Goal: Check status

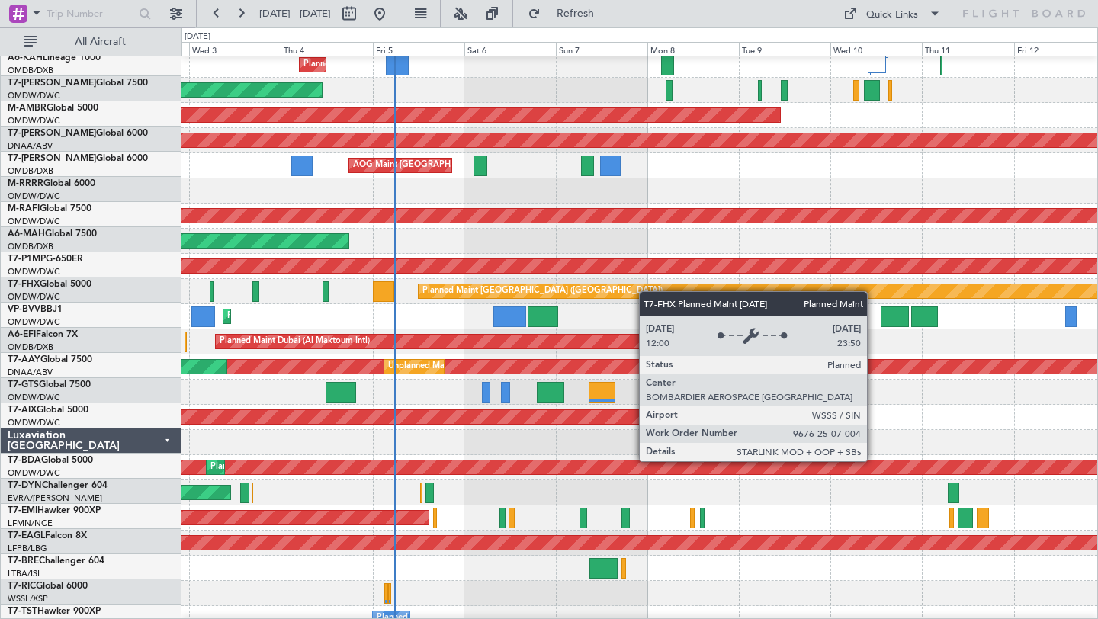
scroll to position [54, 0]
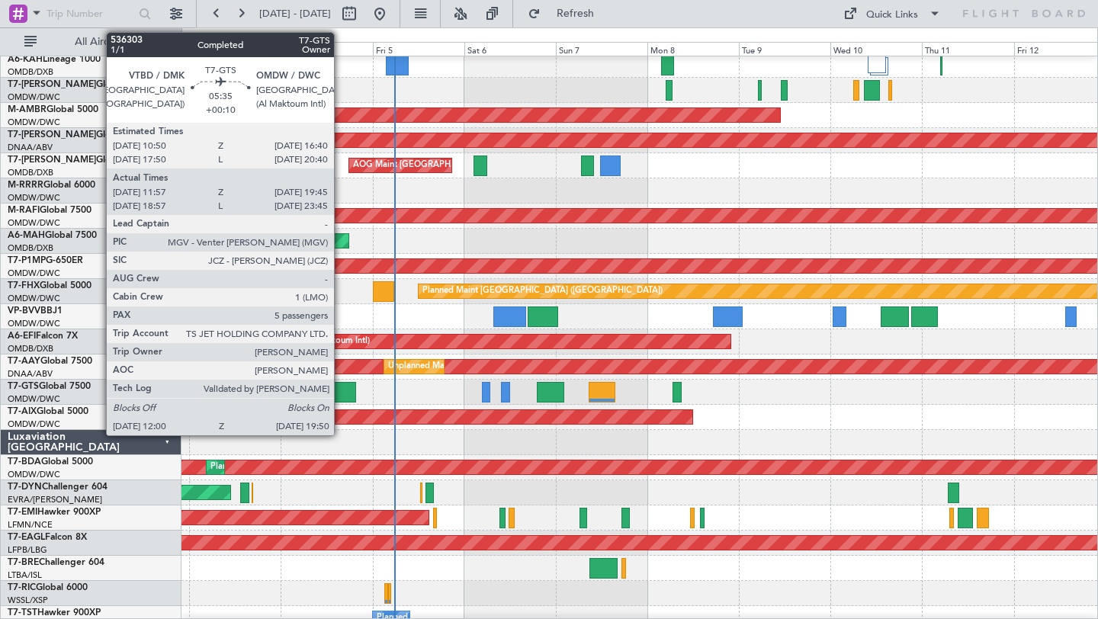
click at [341, 394] on div at bounding box center [341, 392] width 31 height 21
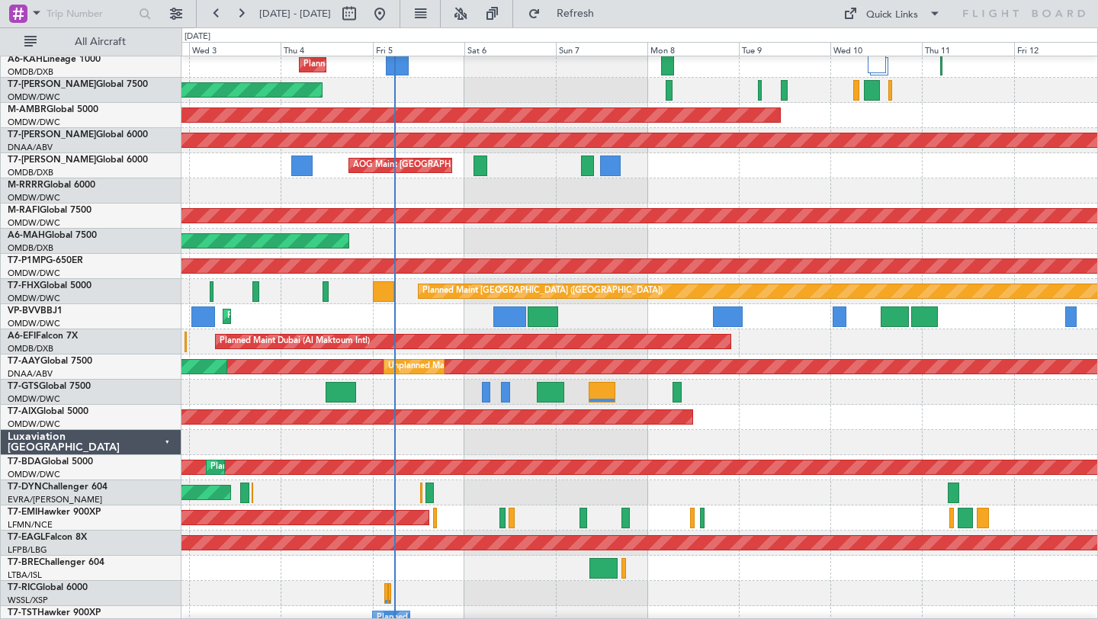
click at [820, 198] on div at bounding box center [640, 190] width 916 height 25
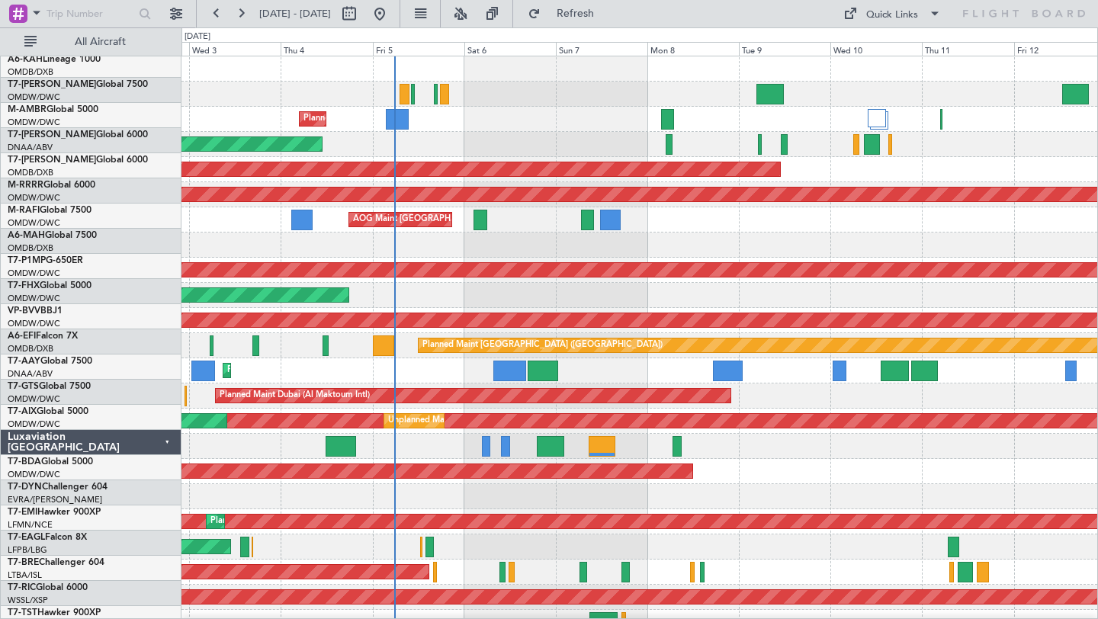
scroll to position [0, 0]
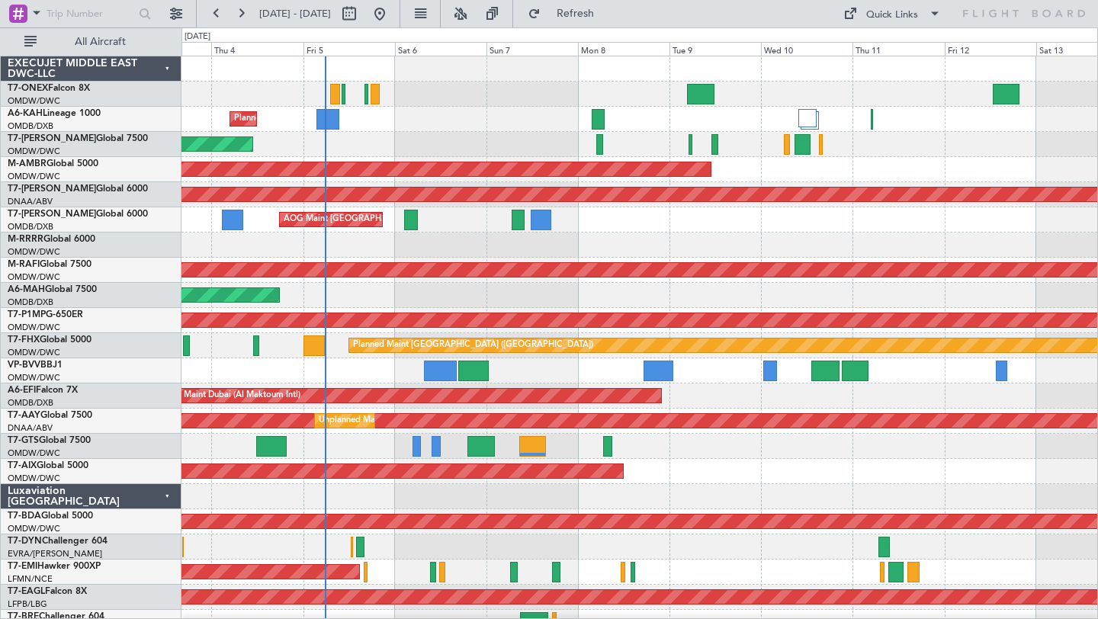
click at [857, 240] on div at bounding box center [640, 245] width 916 height 25
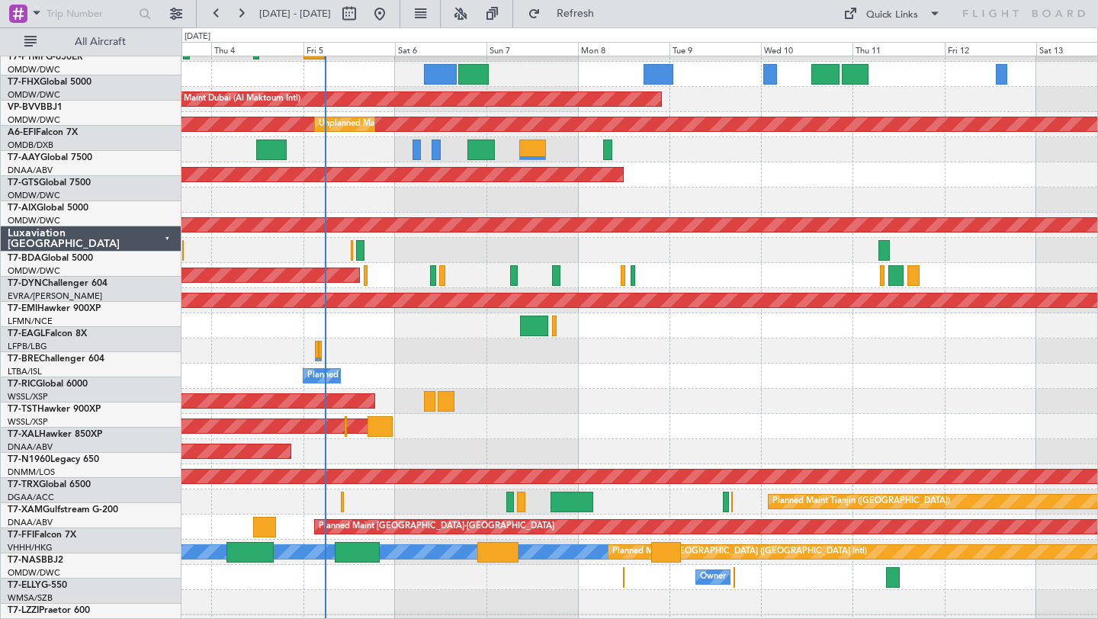
scroll to position [393, 0]
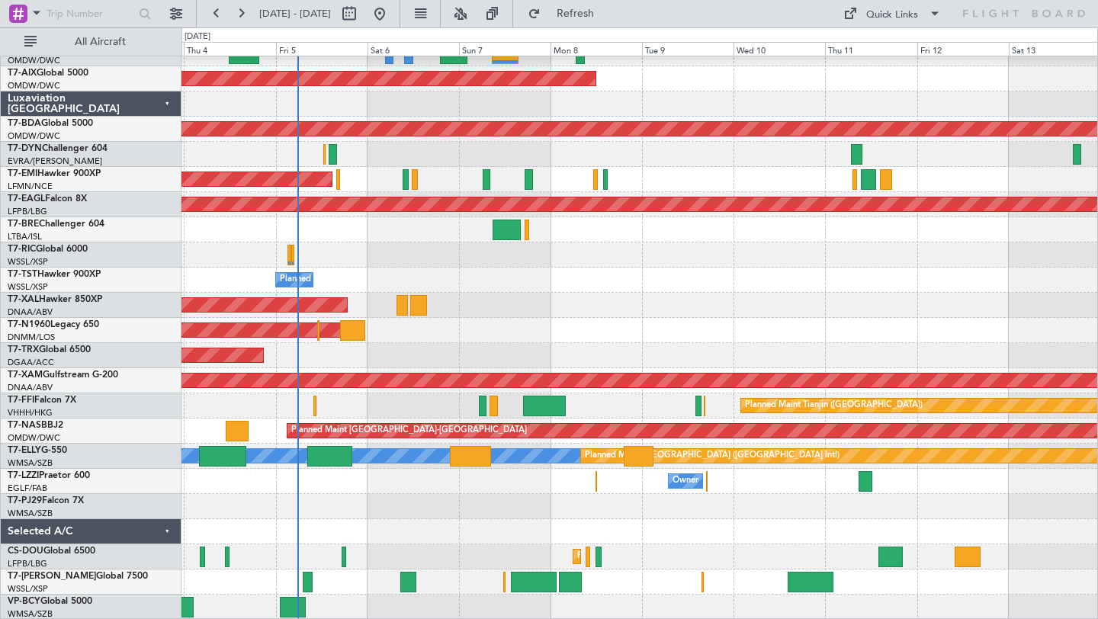
click at [471, 519] on div at bounding box center [640, 531] width 916 height 25
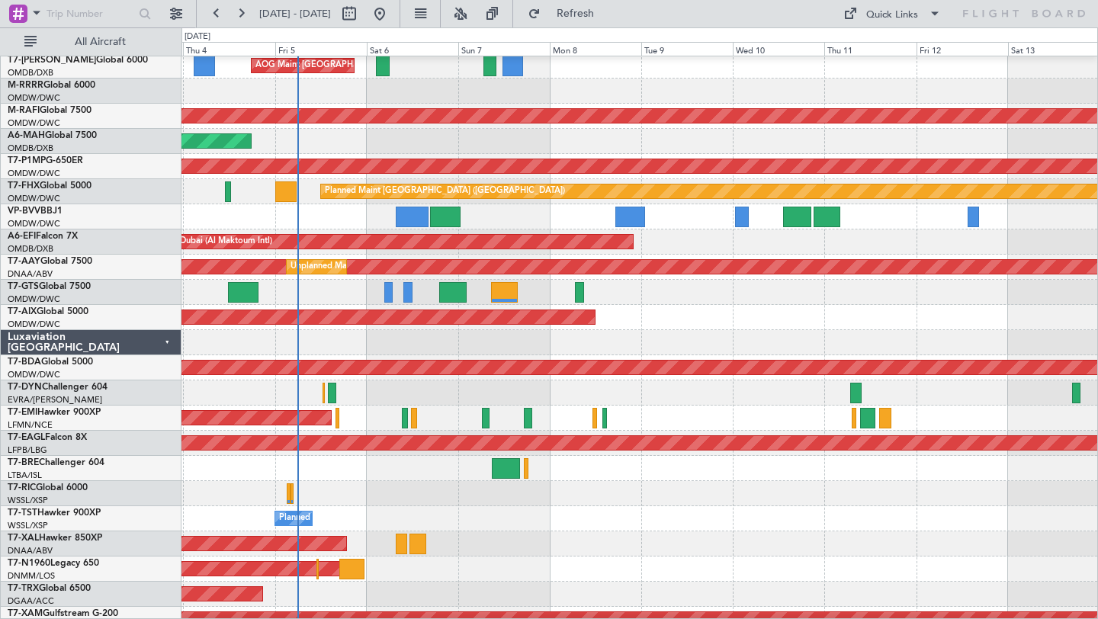
scroll to position [153, 0]
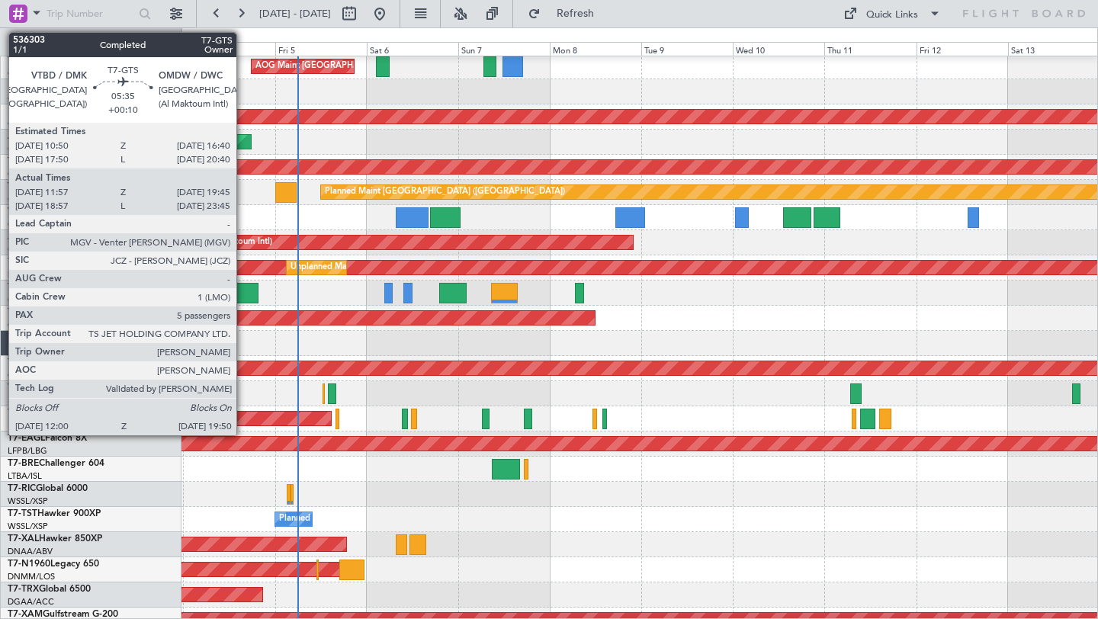
click at [243, 291] on div at bounding box center [243, 293] width 31 height 21
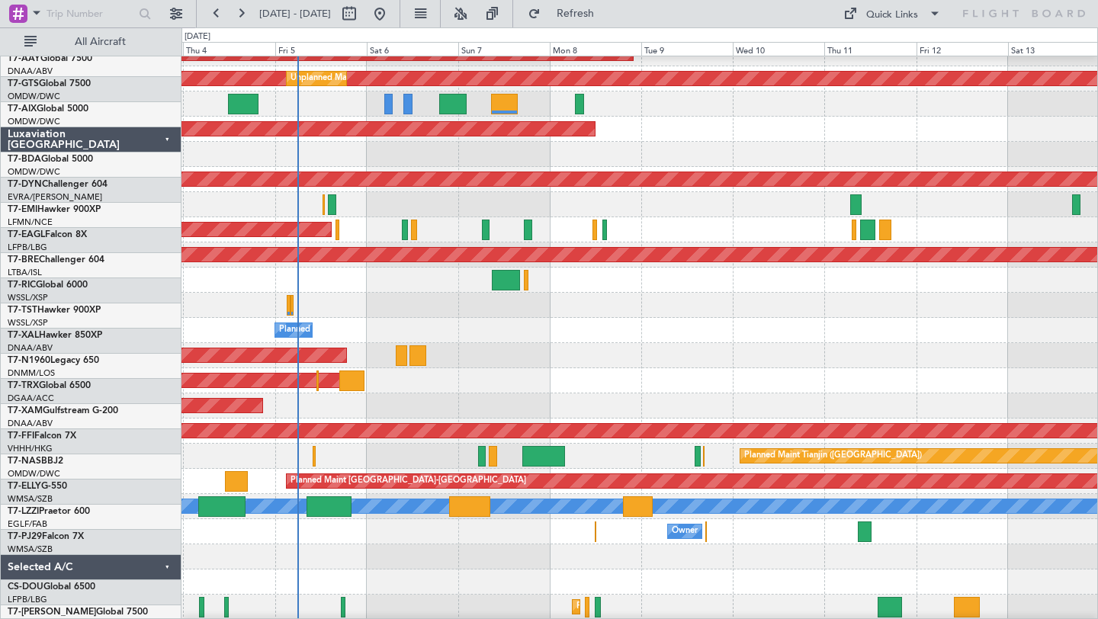
scroll to position [393, 0]
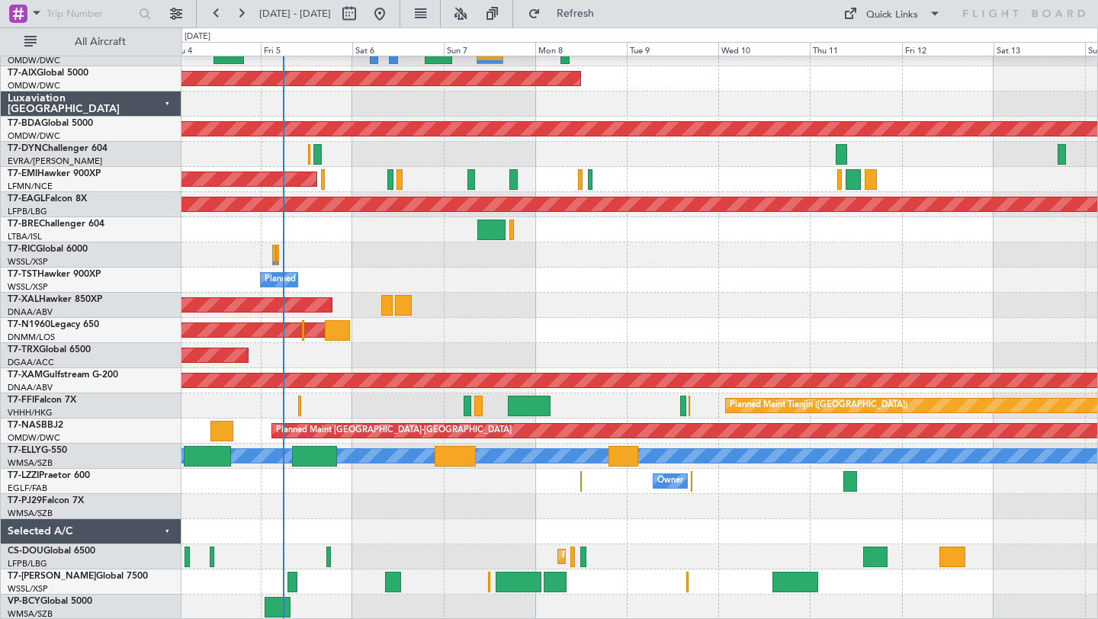
click at [625, 531] on div at bounding box center [640, 531] width 916 height 25
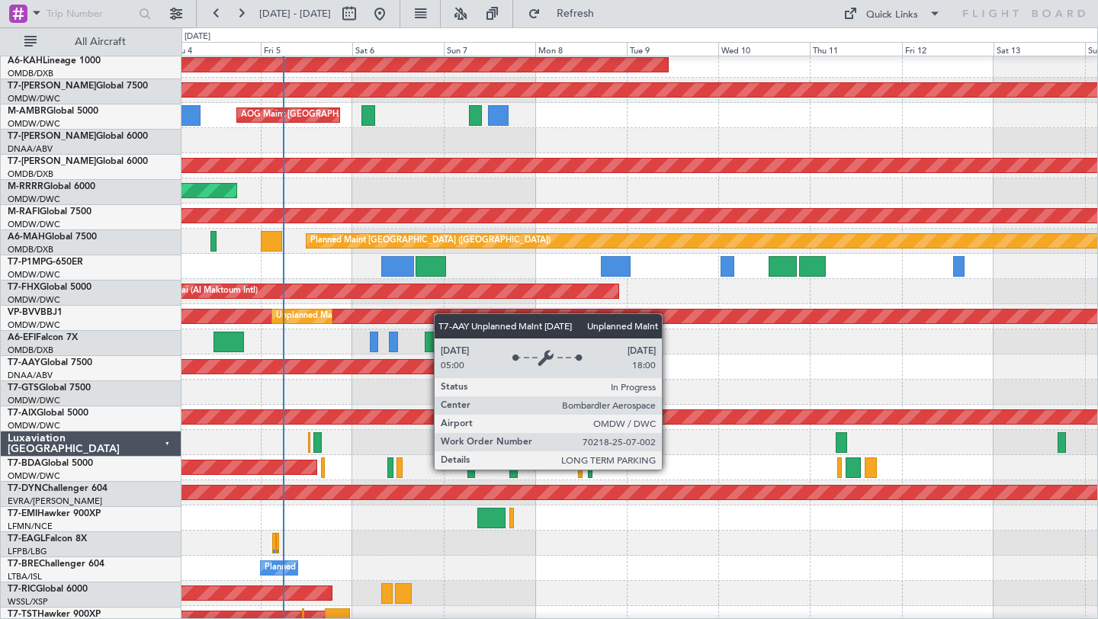
scroll to position [0, 0]
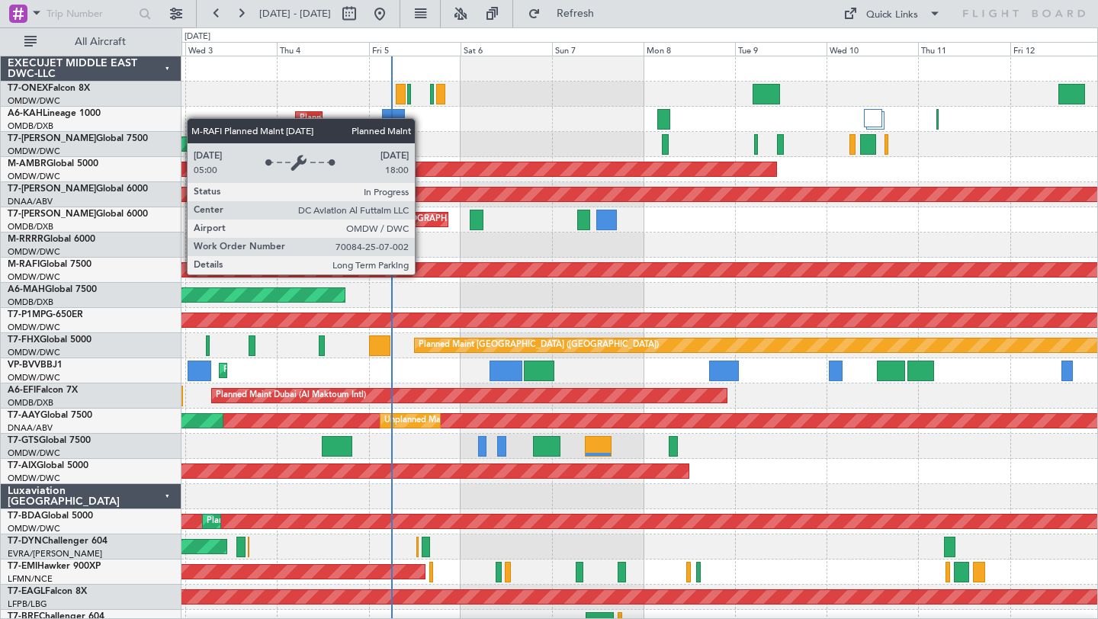
click at [529, 274] on div "Planned Maint Dubai (Al Maktoum Intl)" at bounding box center [492, 270] width 2453 height 14
